Goal: Obtain resource: Obtain resource

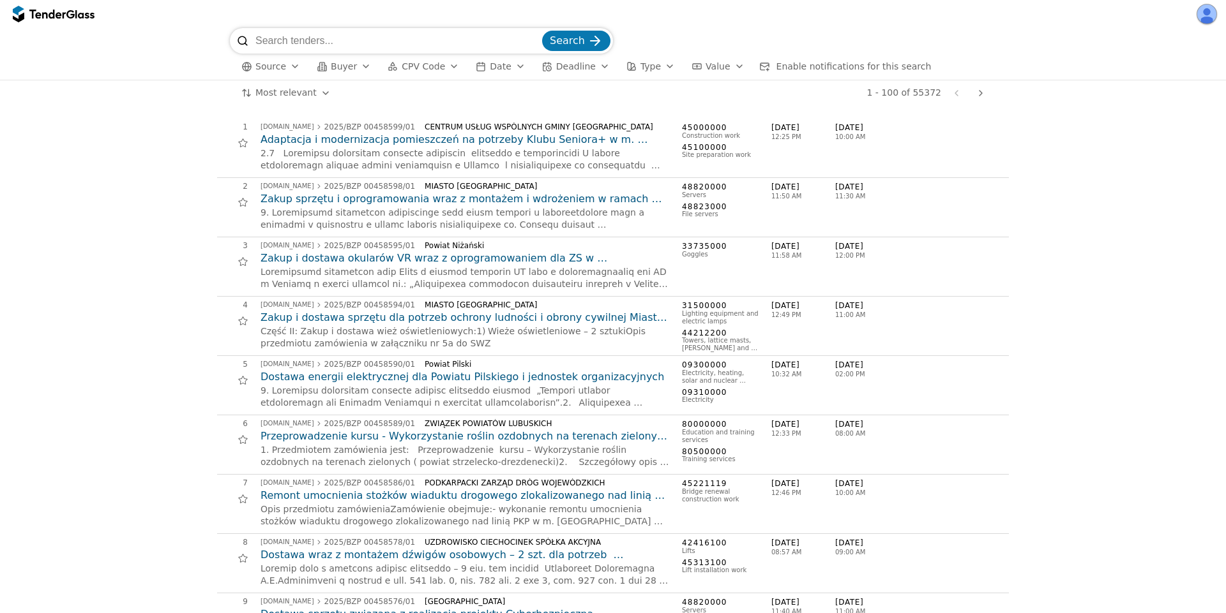
click at [311, 47] on input "search" at bounding box center [397, 41] width 284 height 26
type input "flok"
click at [542, 31] on button "Search" at bounding box center [576, 41] width 68 height 20
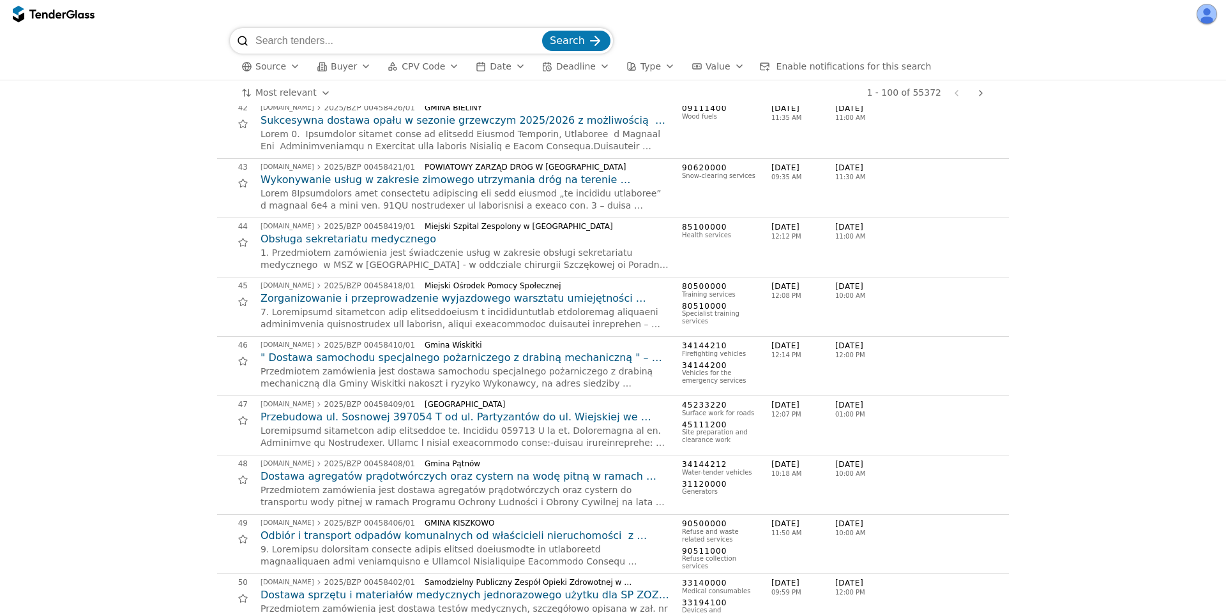
scroll to position [2681, 0]
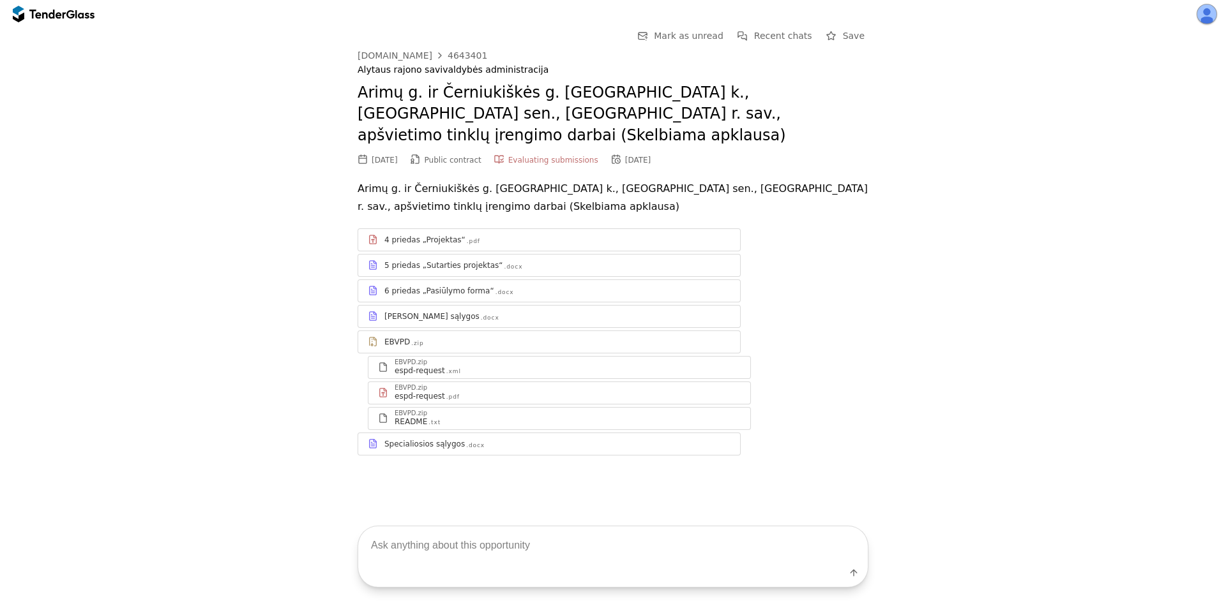
click at [454, 283] on div "6 priedas „Pasiūlymo forma“ .docx" at bounding box center [549, 291] width 382 height 16
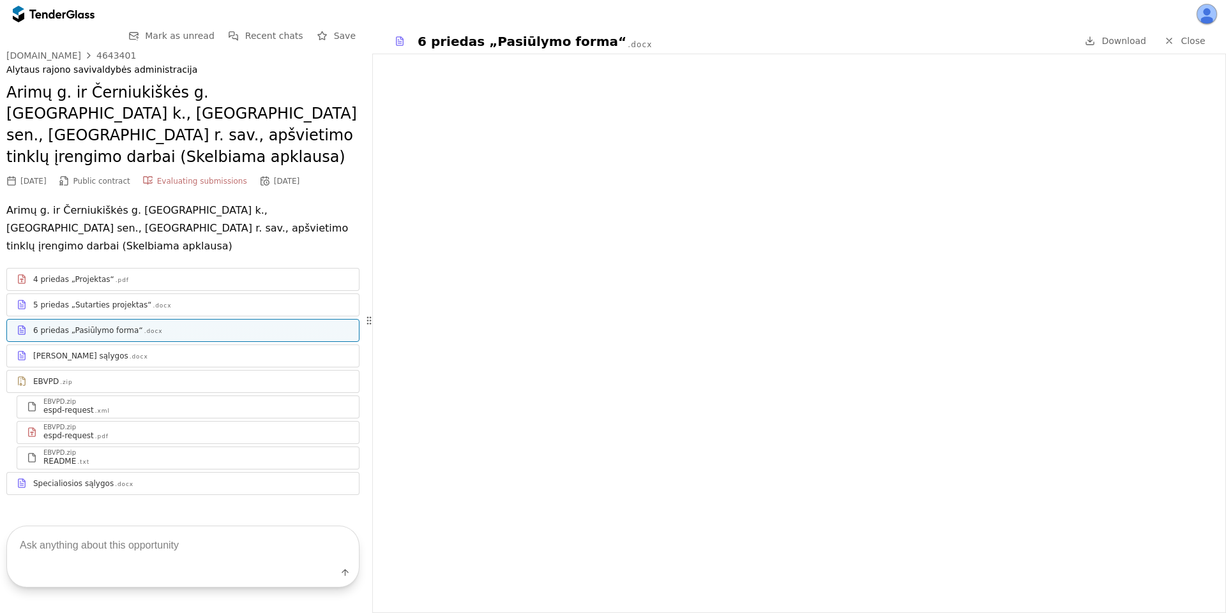
click at [139, 472] on link "Specialiosios sąlygos .docx" at bounding box center [182, 483] width 353 height 23
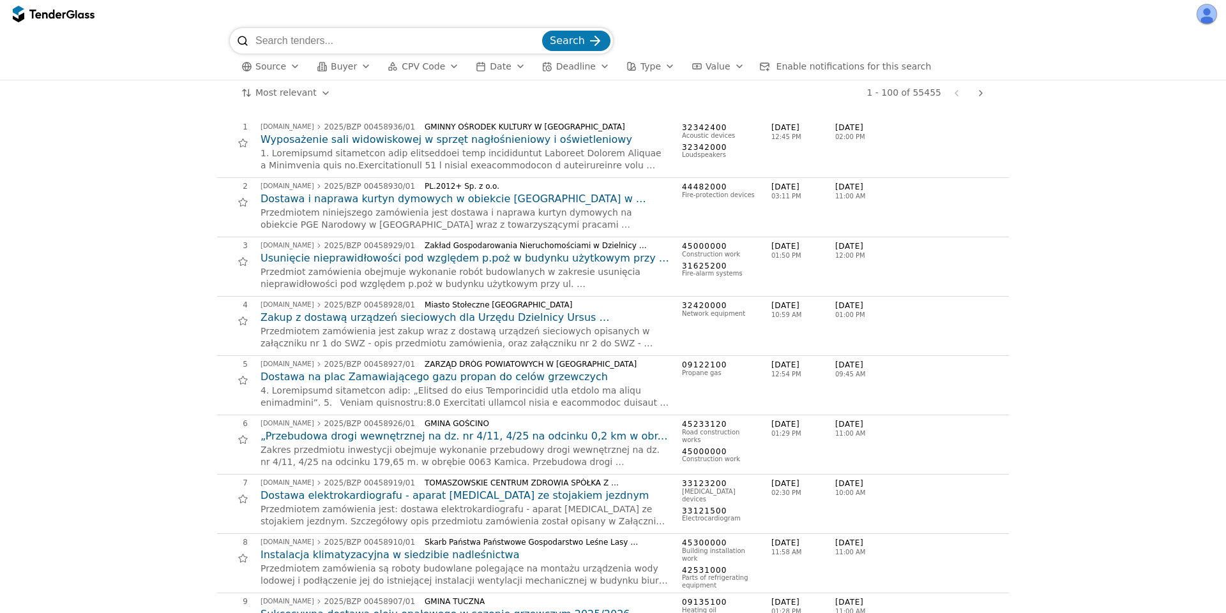
click at [1199, 11] on button "button" at bounding box center [1206, 14] width 20 height 20
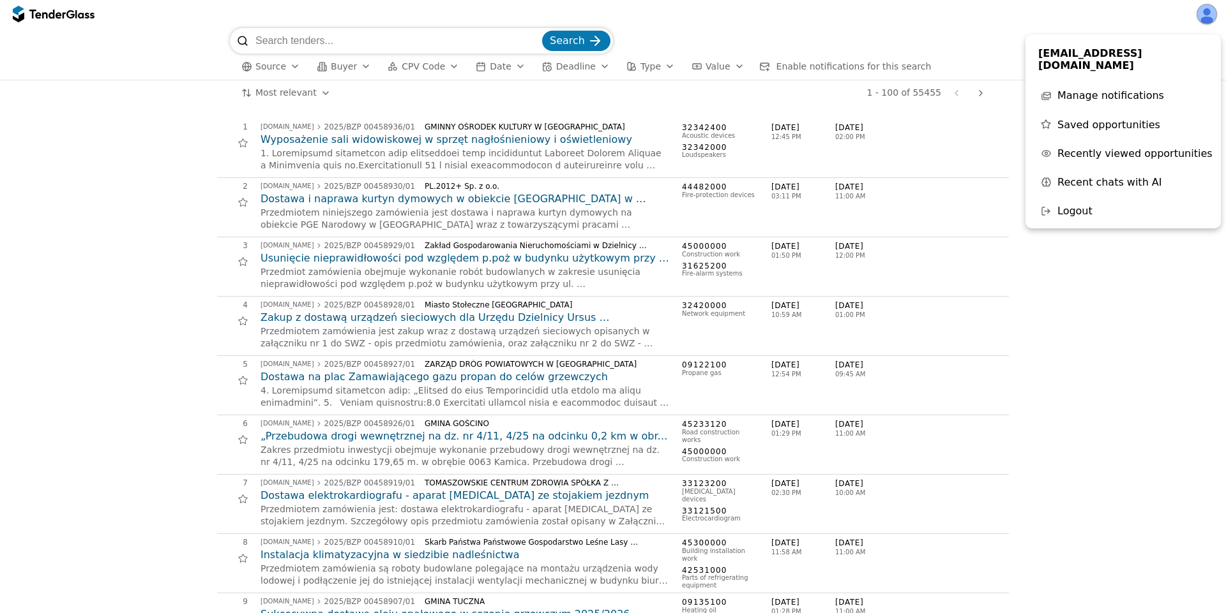
click at [281, 68] on span "Source" at bounding box center [270, 66] width 31 height 10
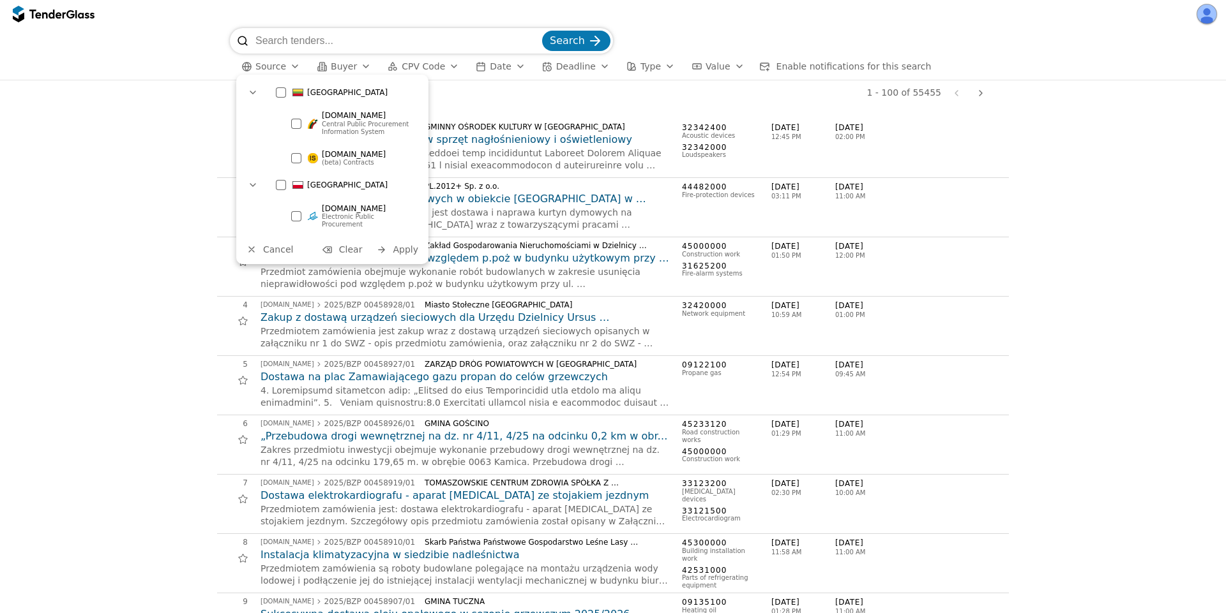
click at [310, 120] on div at bounding box center [313, 124] width 10 height 10
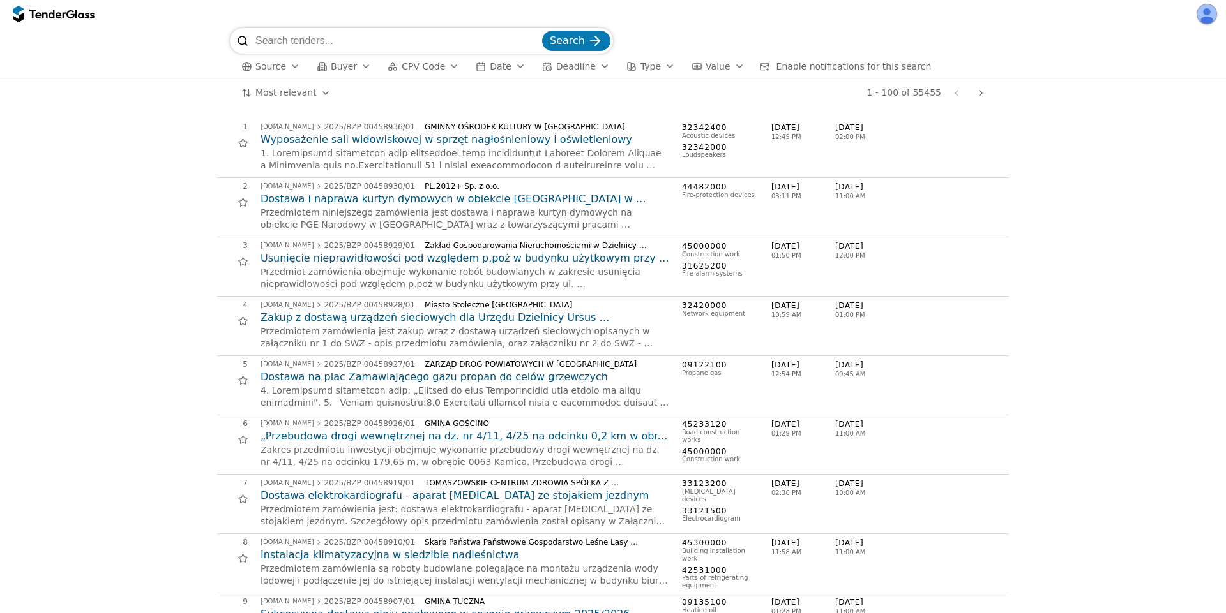
click at [546, 153] on div at bounding box center [464, 159] width 409 height 25
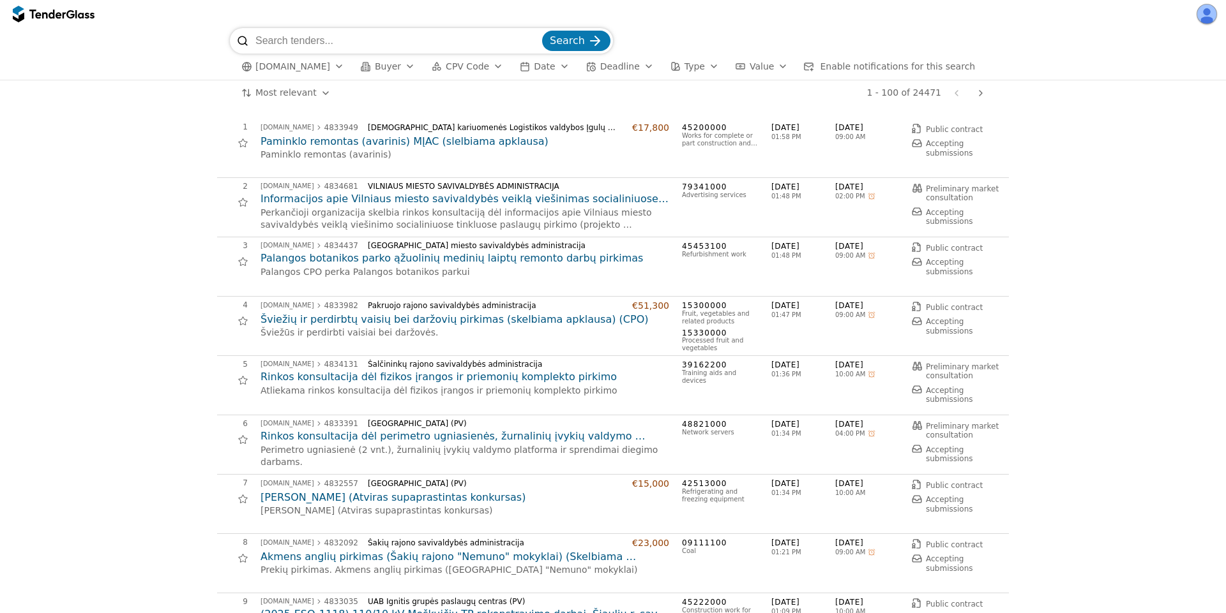
click at [345, 144] on h2 "Paminklo remontas (avarinis) MĮAC (slelbiama apklausa)" at bounding box center [464, 142] width 409 height 14
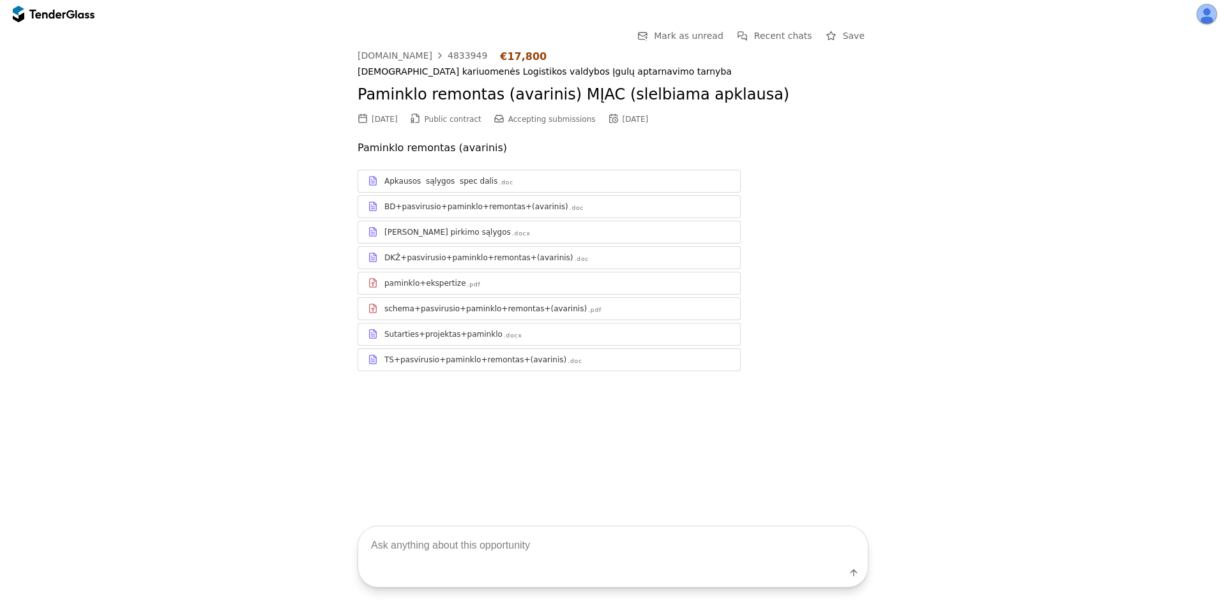
click at [421, 230] on div "Bendrosios pirkimo sąlygos" at bounding box center [447, 232] width 126 height 10
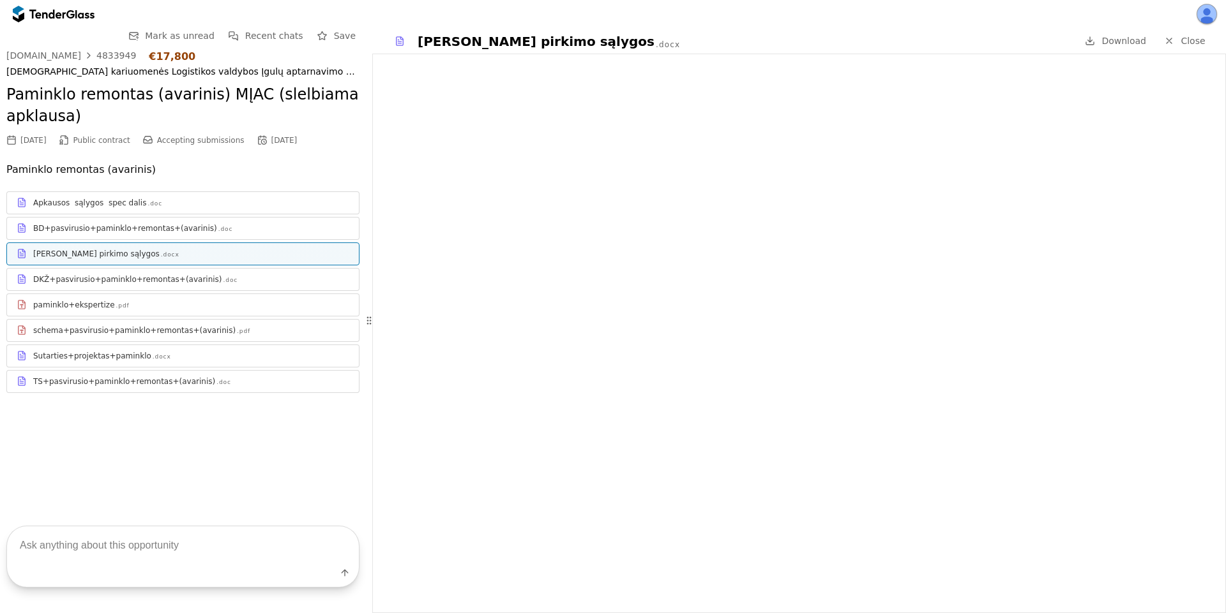
click at [1194, 45] on span "Close" at bounding box center [1192, 41] width 24 height 10
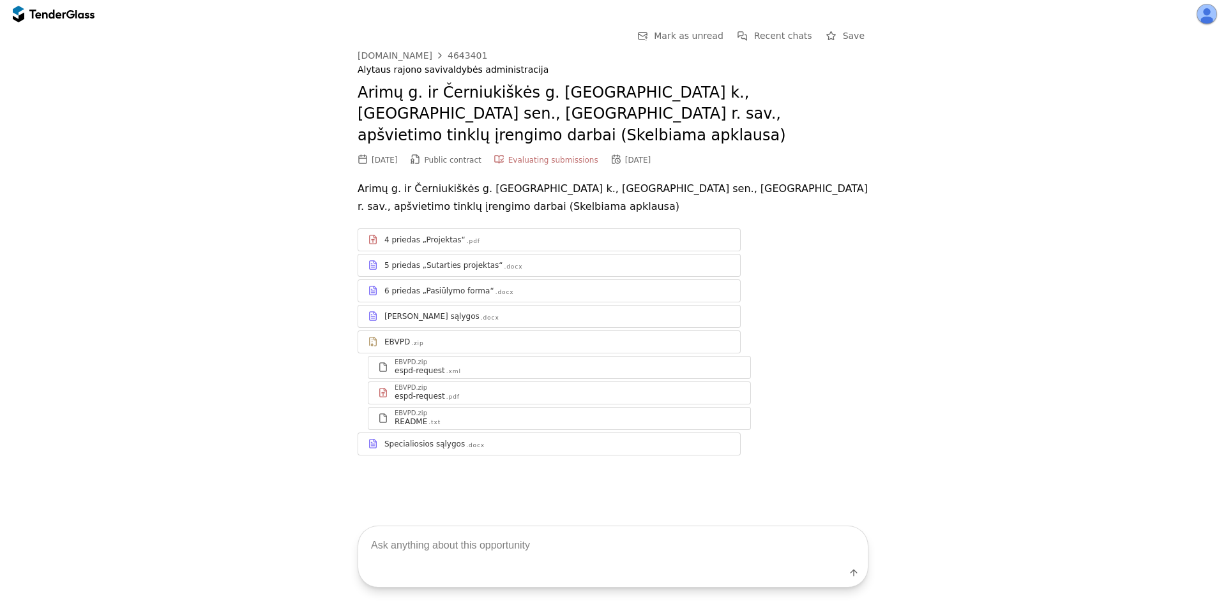
click at [472, 439] on div "Specialiosios sąlygos .docx" at bounding box center [557, 444] width 346 height 10
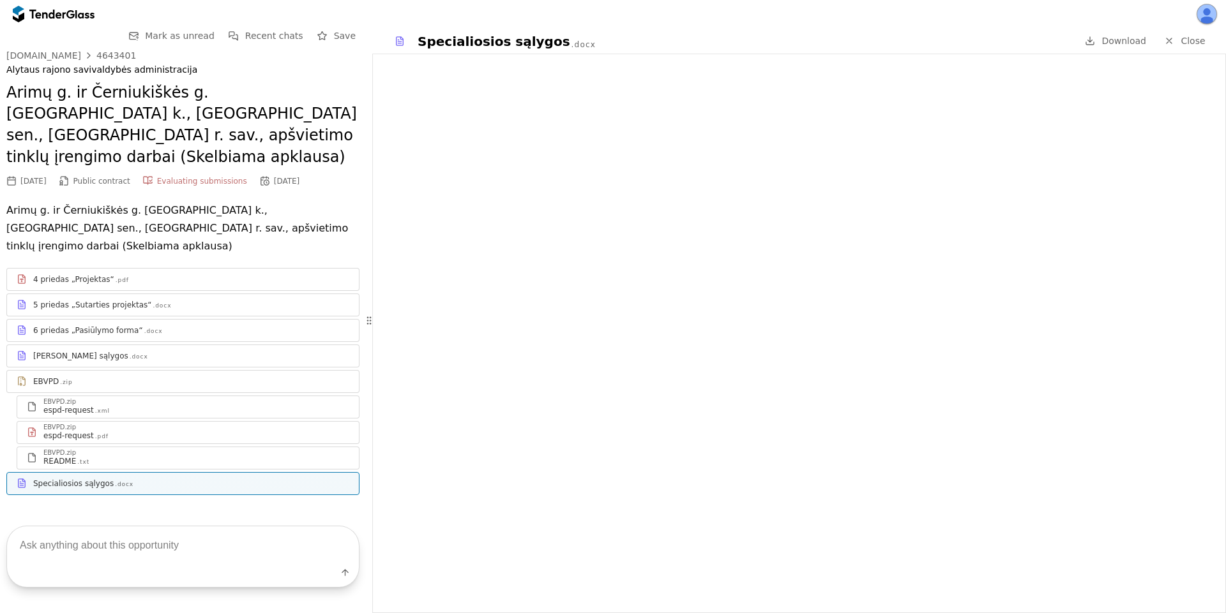
click at [151, 351] on div "Bendrosios sąlygos .docx" at bounding box center [191, 356] width 316 height 10
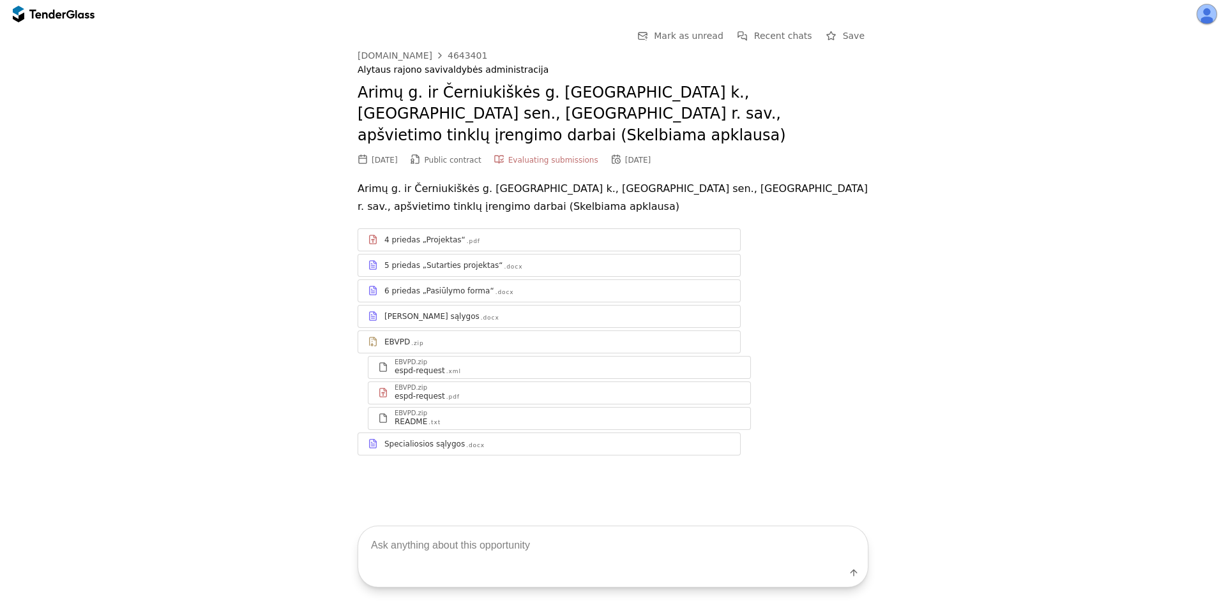
click at [426, 311] on div "[PERSON_NAME] sąlygos" at bounding box center [431, 316] width 95 height 10
